Goal: Information Seeking & Learning: Learn about a topic

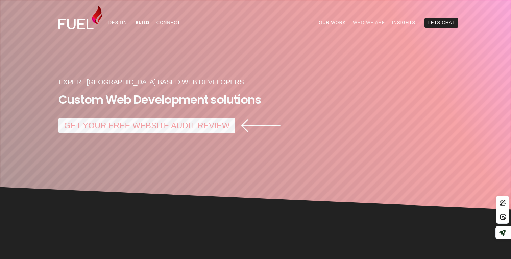
click at [366, 22] on link "Who We Are" at bounding box center [369, 22] width 39 height 9
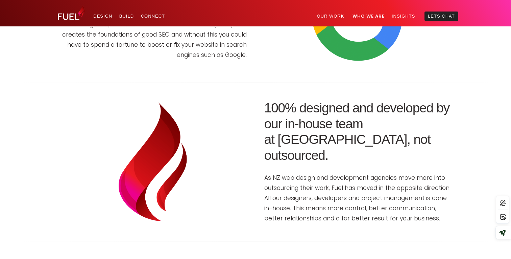
scroll to position [1874, 0]
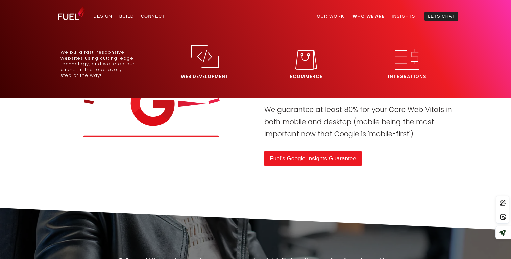
click at [193, 72] on link "Web Development" at bounding box center [204, 59] width 95 height 43
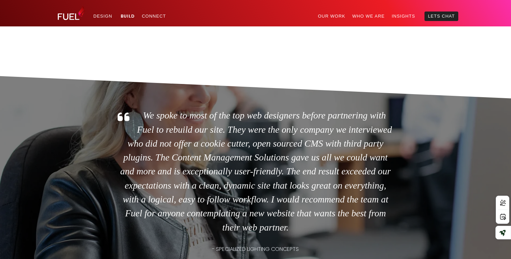
scroll to position [2406, 0]
